Goal: Find specific page/section: Find specific page/section

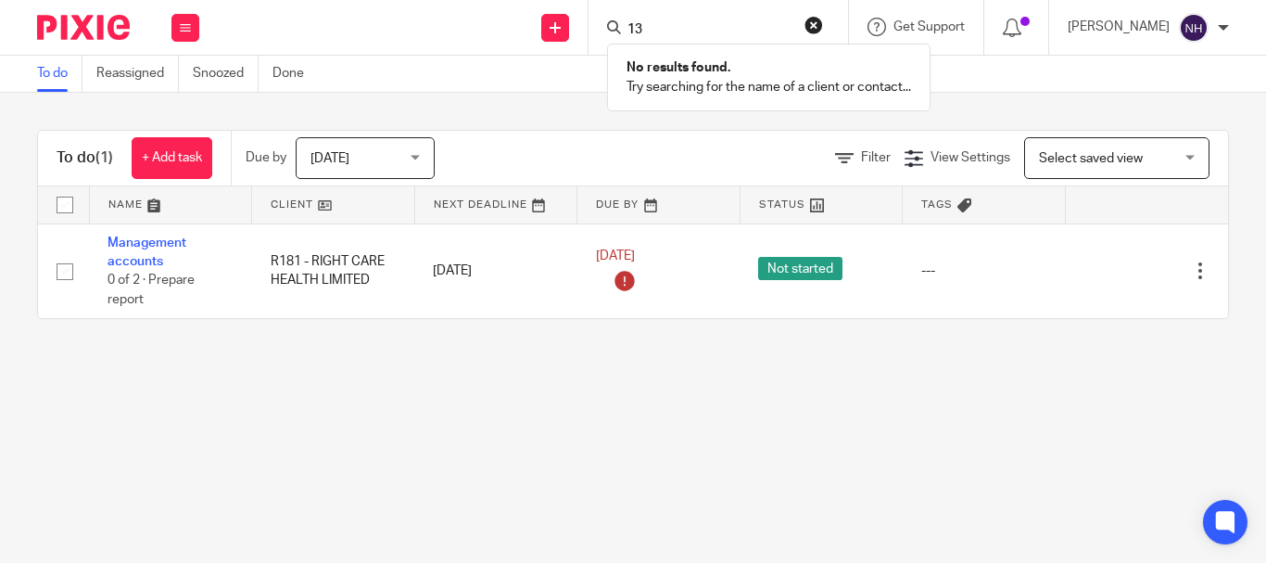
type input "1"
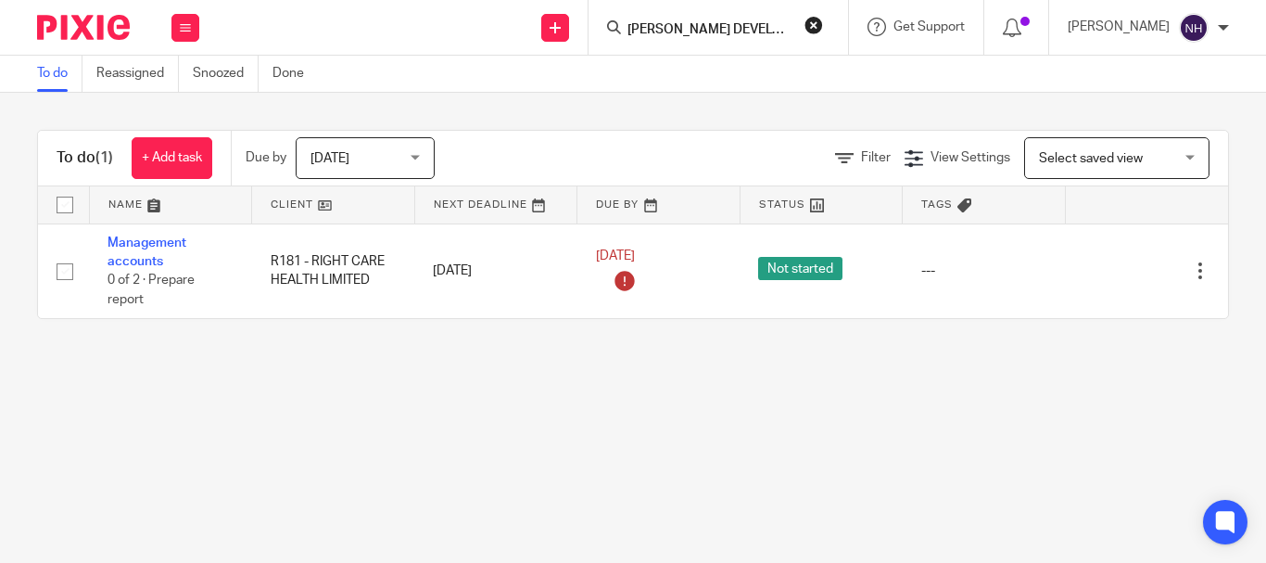
type input "GILL DEVELOPERS LTD"
click button "submit" at bounding box center [0, 0] width 0 height 0
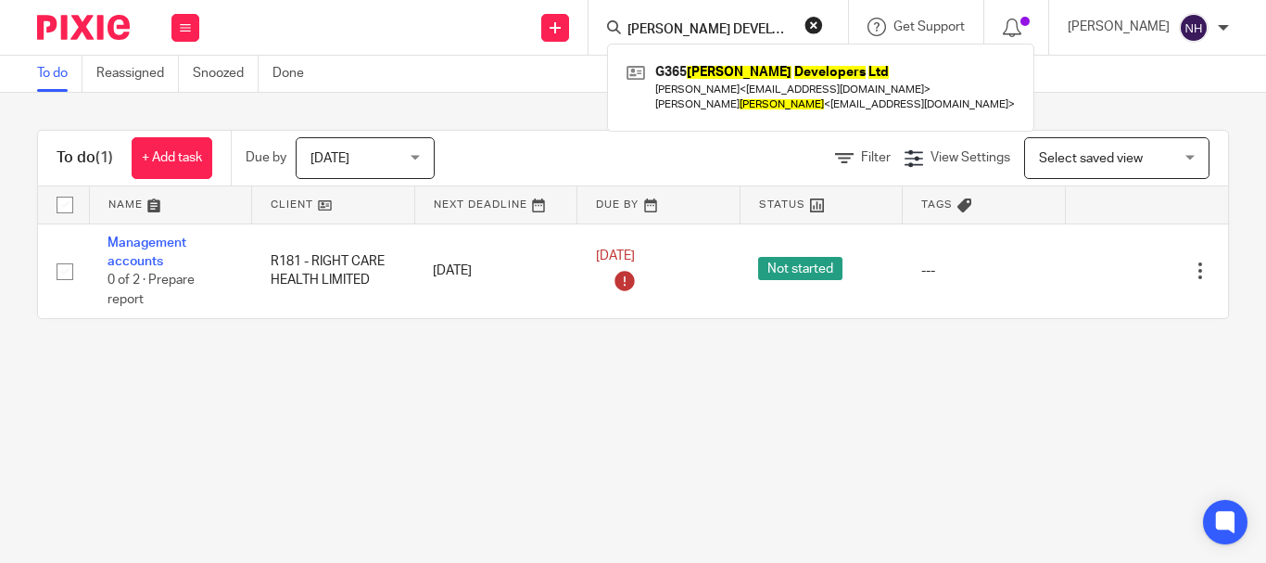
click at [793, 33] on input "GILL DEVELOPERS LTD" at bounding box center [709, 30] width 167 height 17
click button "submit" at bounding box center [0, 0] width 0 height 0
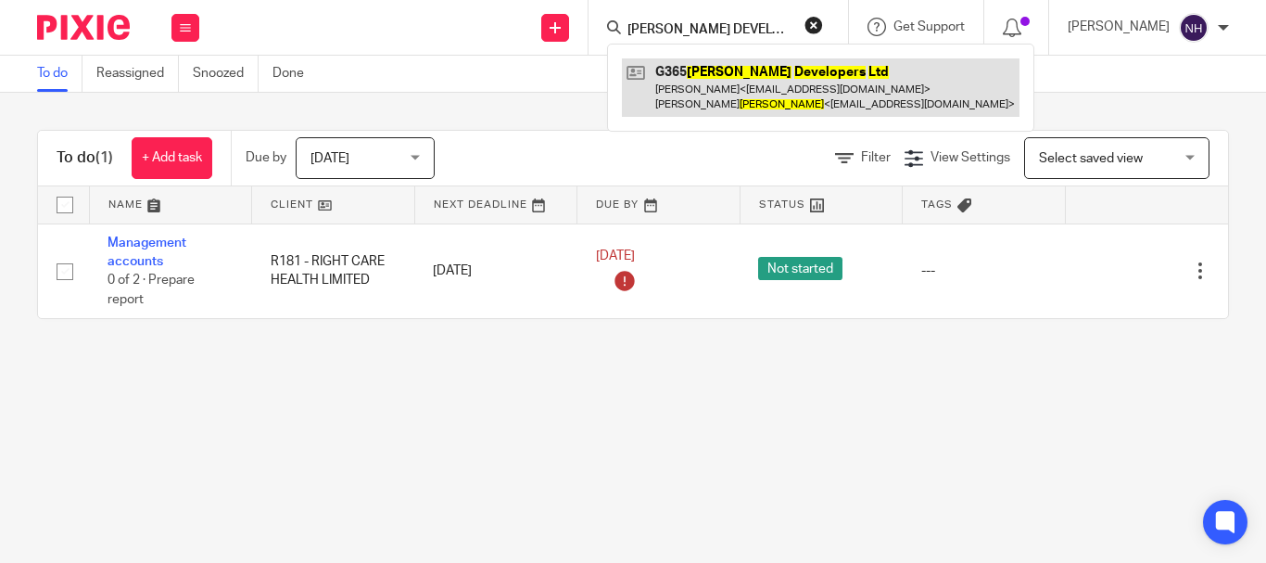
click at [771, 66] on link at bounding box center [821, 86] width 398 height 57
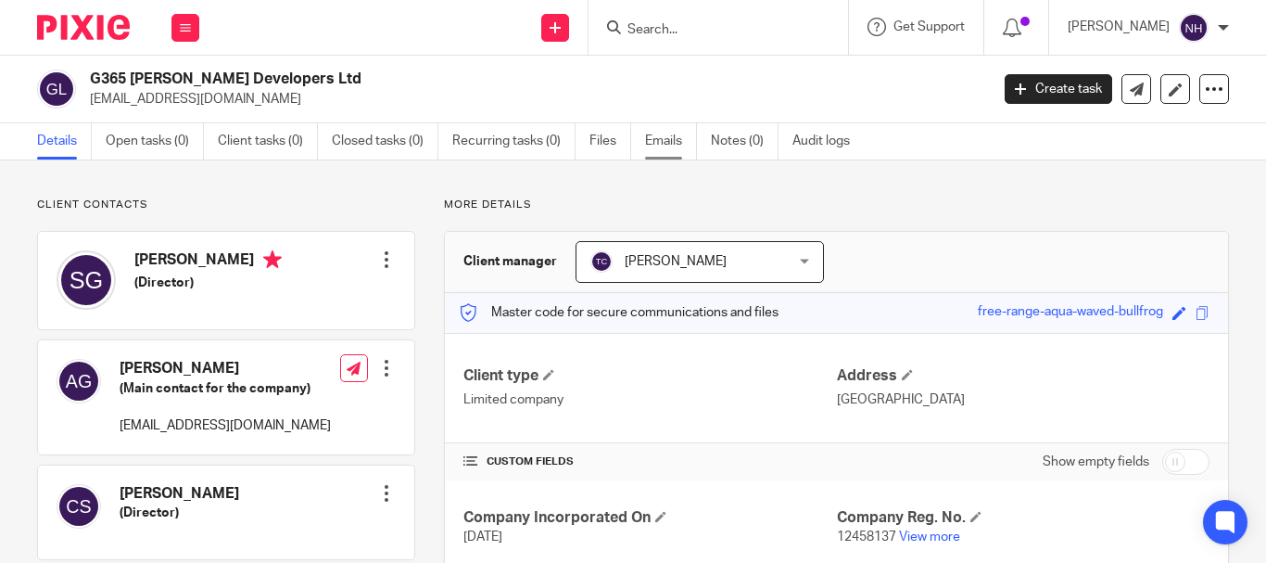
click at [669, 135] on link "Emails" at bounding box center [671, 141] width 52 height 36
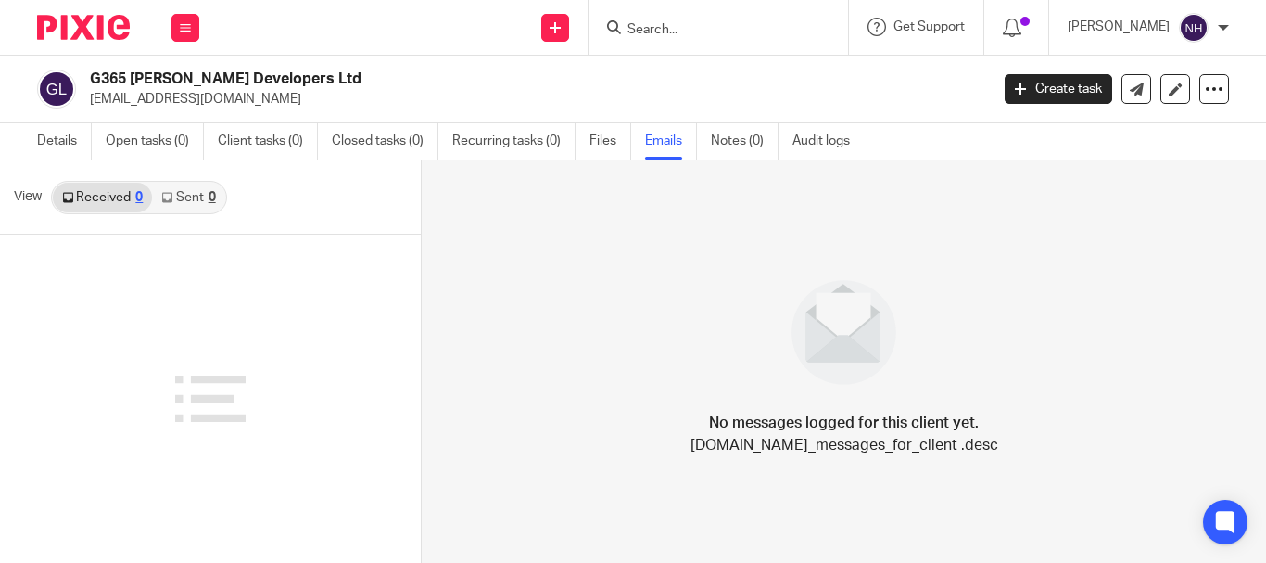
click at [654, 140] on link "Emails" at bounding box center [671, 141] width 52 height 36
click at [760, 20] on form at bounding box center [724, 27] width 197 height 23
click at [704, 28] on input "Search" at bounding box center [709, 30] width 167 height 17
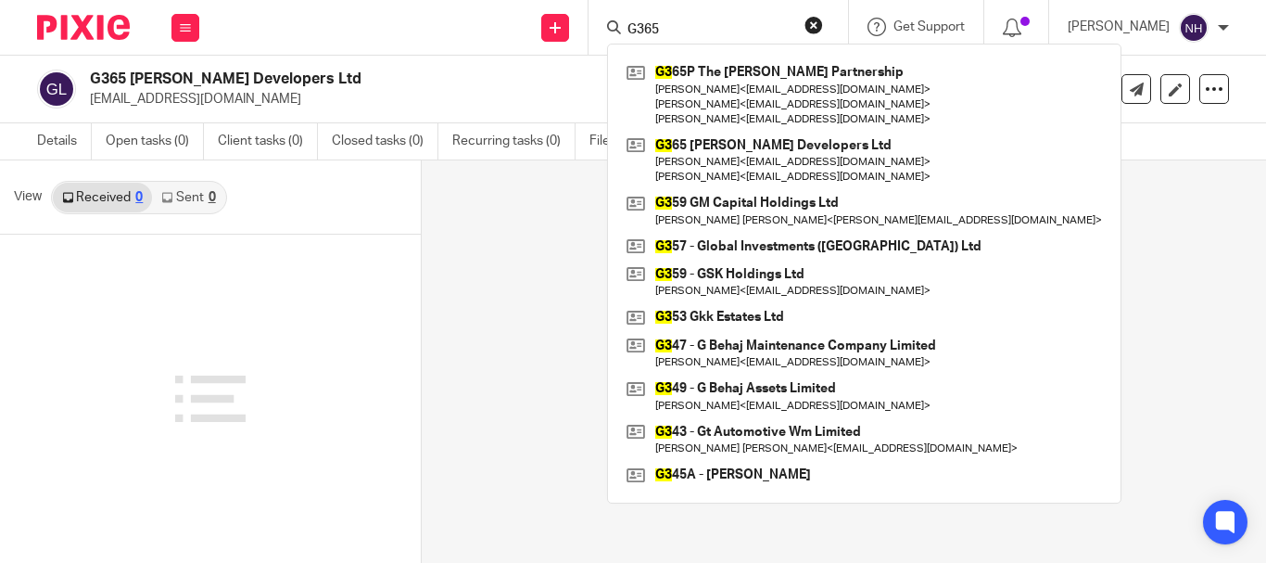
type input "G365"
click button "submit" at bounding box center [0, 0] width 0 height 0
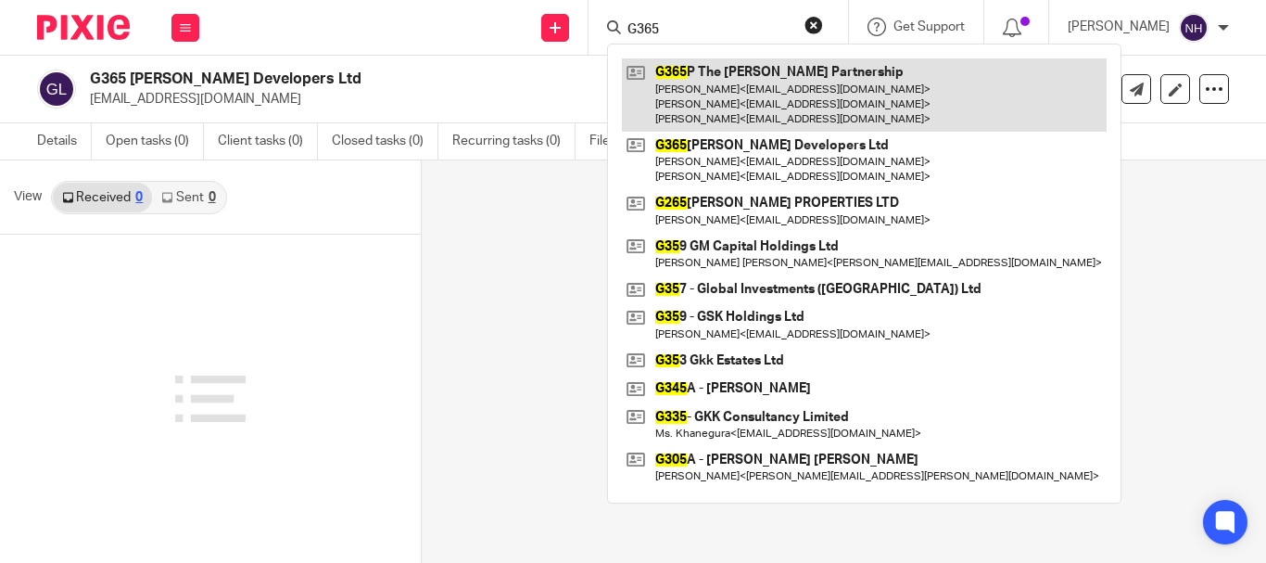
click at [675, 66] on link at bounding box center [864, 94] width 485 height 73
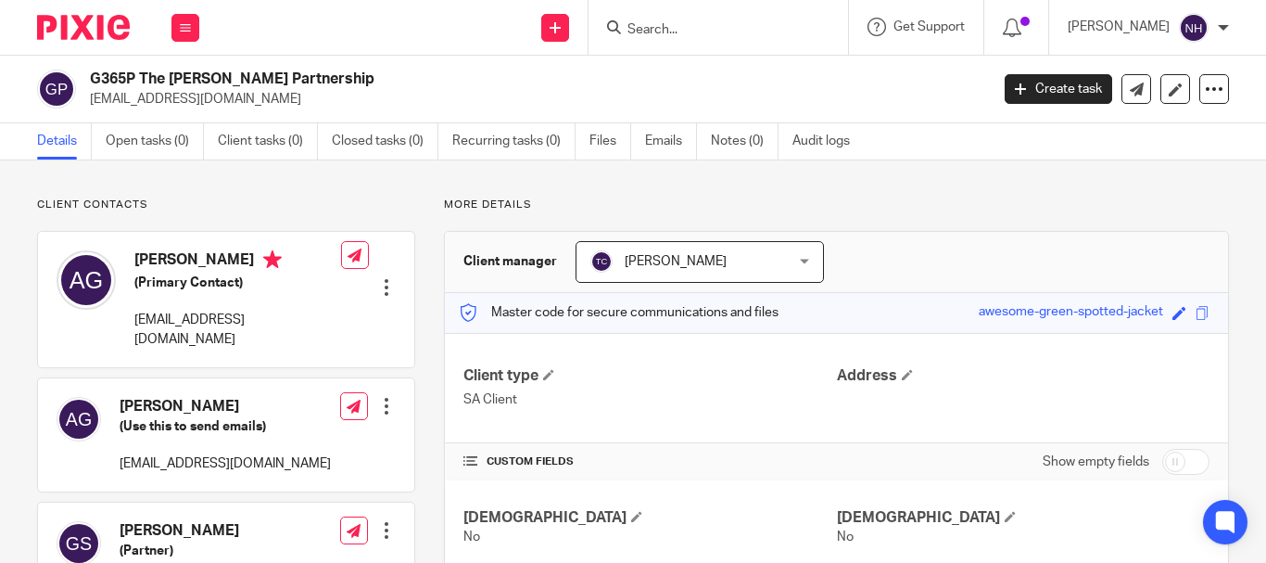
click at [725, 25] on input "Search" at bounding box center [709, 30] width 167 height 17
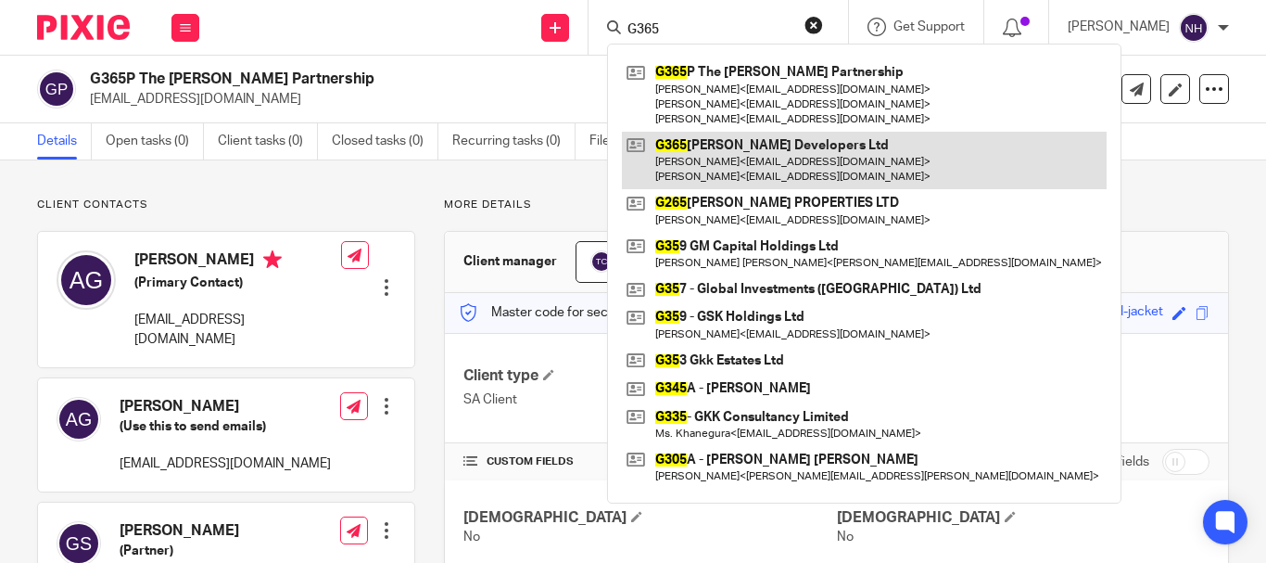
type input "G365"
click at [693, 148] on link at bounding box center [864, 160] width 485 height 57
